Goal: Find specific page/section: Find specific page/section

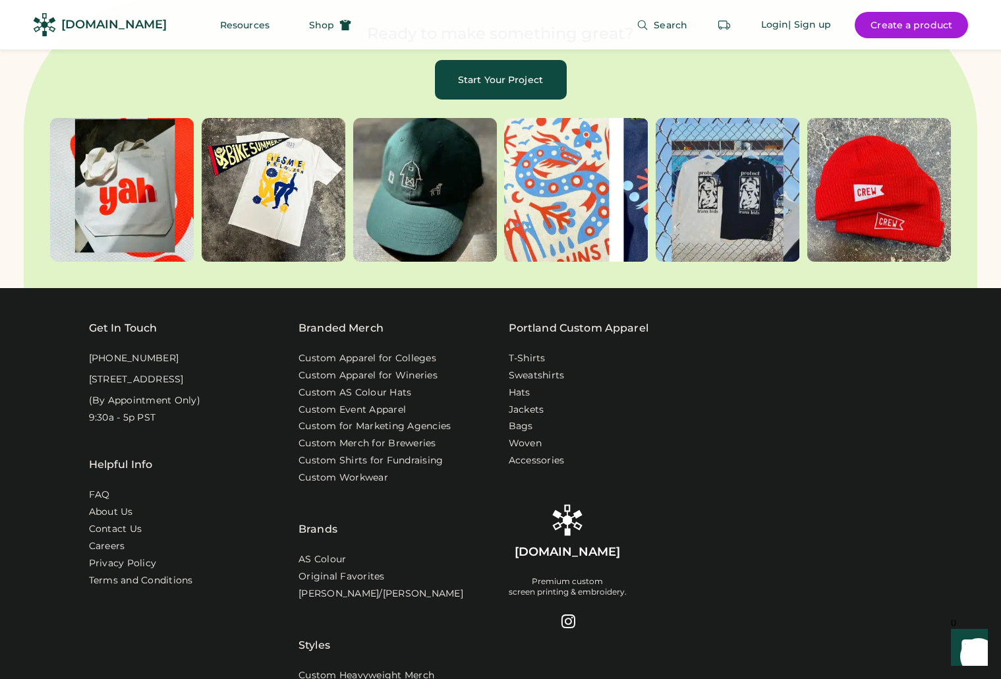
scroll to position [4161, 0]
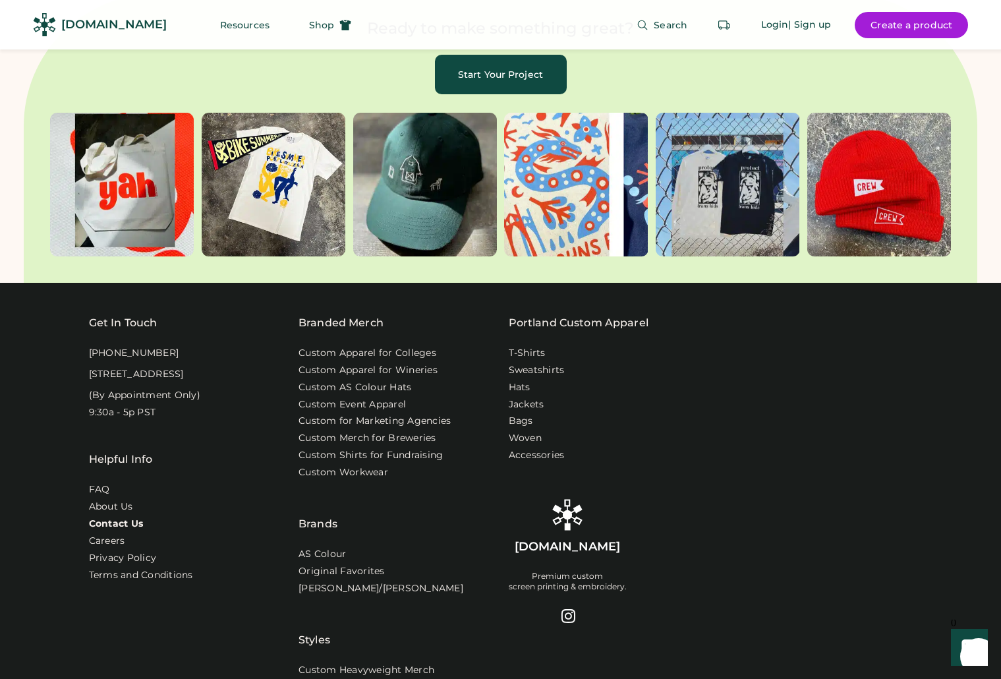
click at [118, 520] on link "Contact Us" at bounding box center [116, 524] width 55 height 13
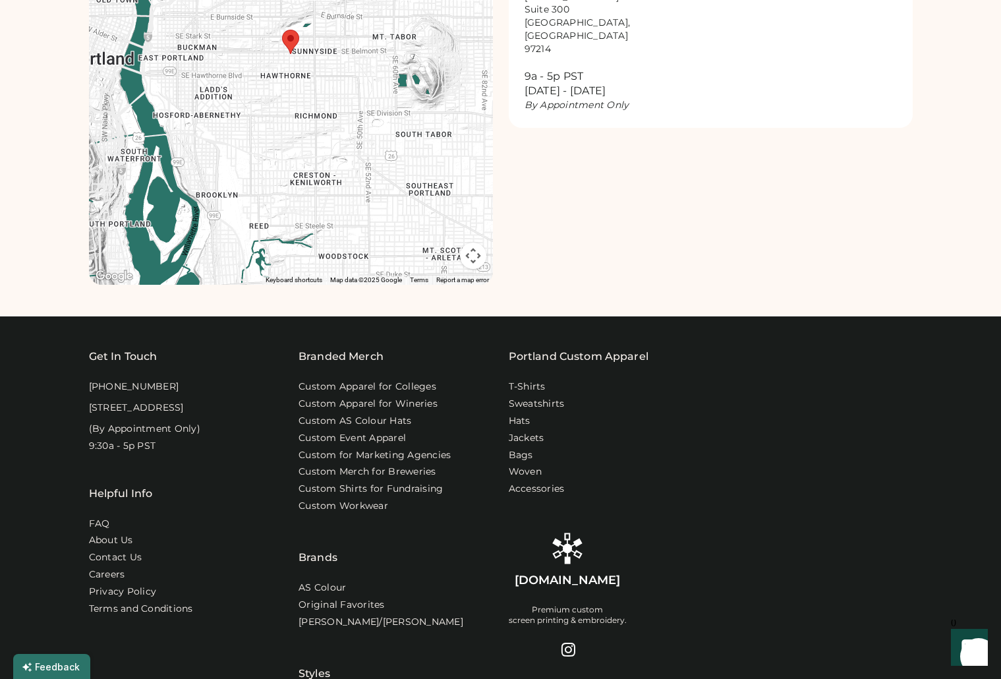
scroll to position [264, 0]
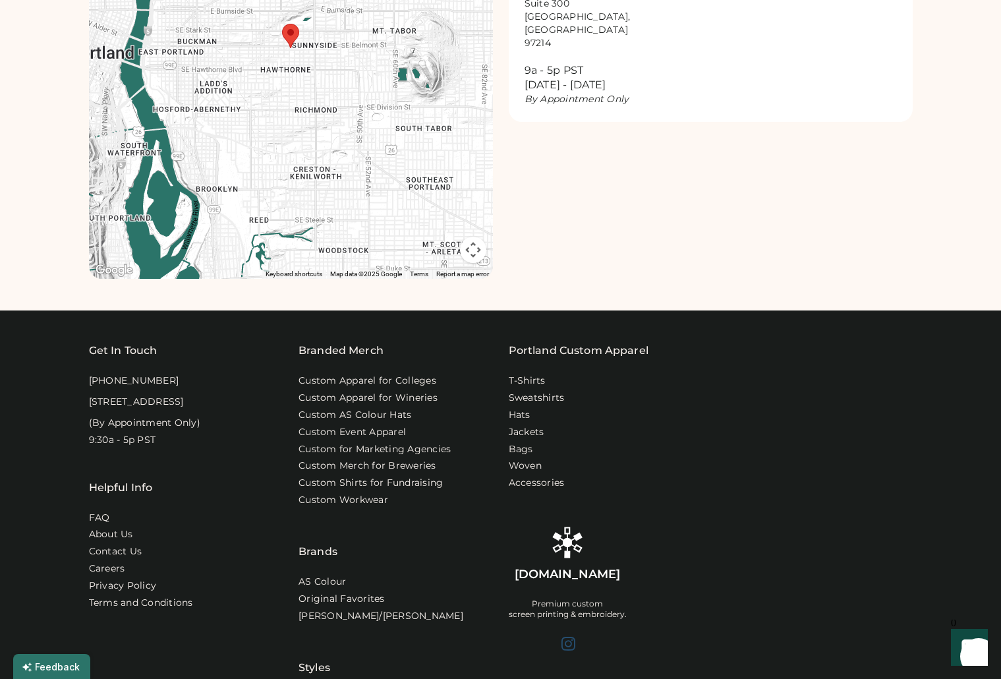
click at [569, 643] on div at bounding box center [568, 644] width 16 height 16
click at [535, 485] on link "Accessories" at bounding box center [538, 483] width 58 height 13
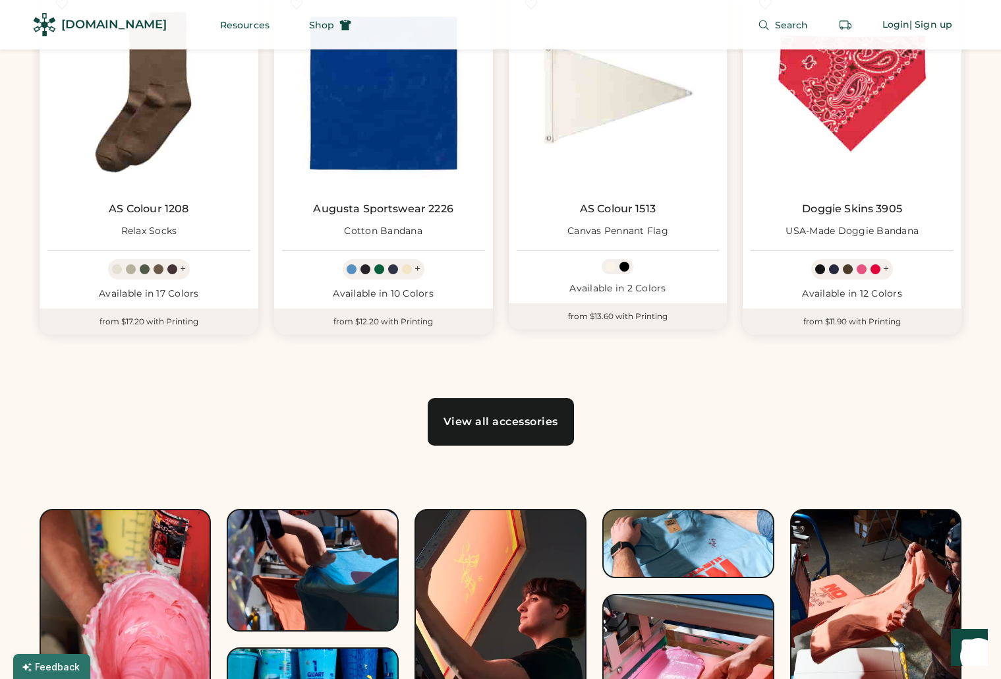
scroll to position [791, 0]
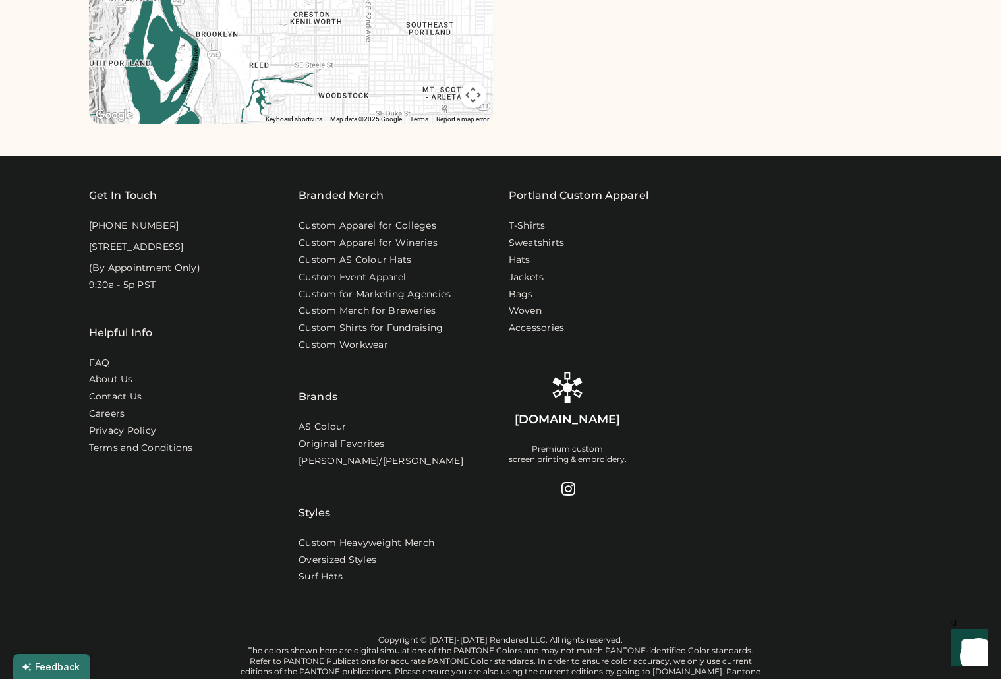
scroll to position [527, 0]
